Goal: Check status: Check status

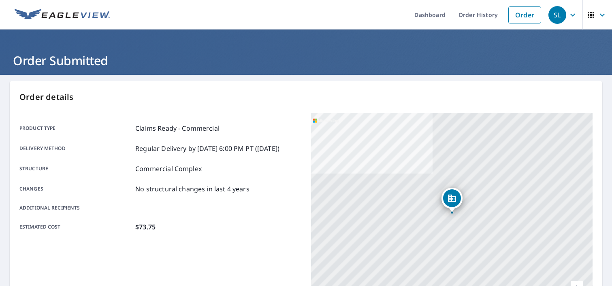
scroll to position [190, 0]
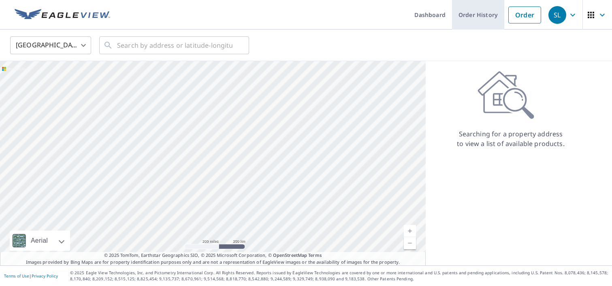
click at [482, 15] on link "Order History" at bounding box center [478, 15] width 52 height 30
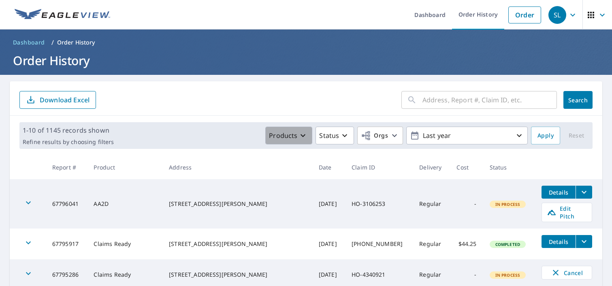
click at [292, 131] on p "Products" at bounding box center [283, 136] width 28 height 10
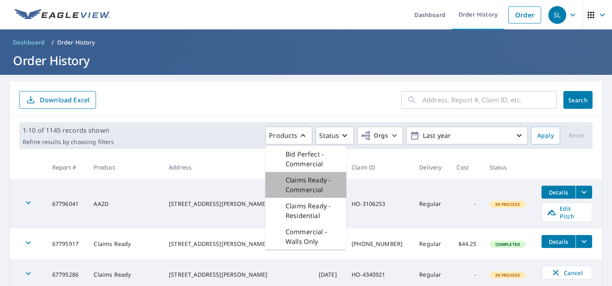
click at [301, 185] on p "Claims Ready - Commercial" at bounding box center [313, 184] width 54 height 19
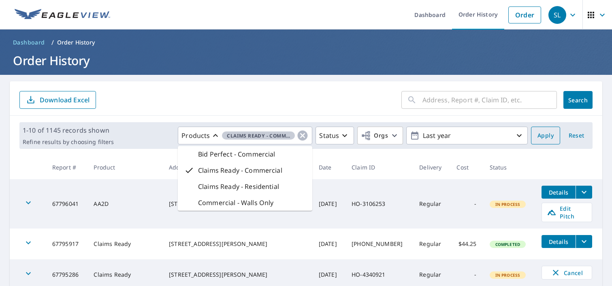
click at [541, 137] on span "Apply" at bounding box center [546, 136] width 16 height 10
